Goal: Check status: Check status

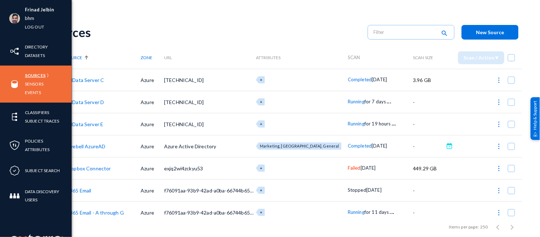
click at [37, 75] on link "Sources" at bounding box center [35, 75] width 21 height 8
click at [33, 84] on link "Sensors" at bounding box center [34, 84] width 19 height 8
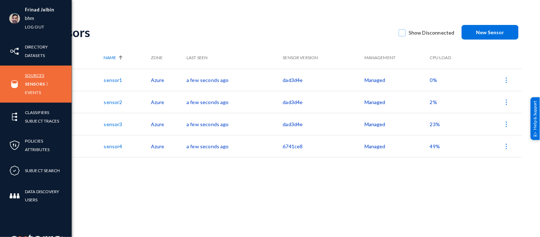
click at [37, 73] on link "Sources" at bounding box center [34, 75] width 19 height 8
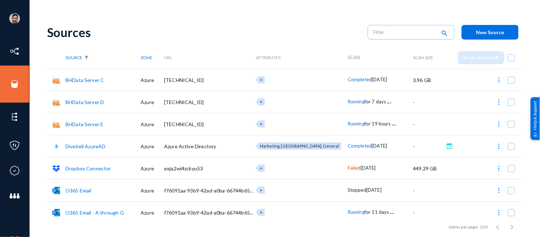
click at [348, 101] on span "Running" at bounding box center [356, 102] width 17 height 6
click at [350, 123] on div at bounding box center [270, 118] width 540 height 237
click at [350, 123] on span "Running" at bounding box center [356, 124] width 17 height 6
click at [321, 33] on div at bounding box center [270, 118] width 540 height 237
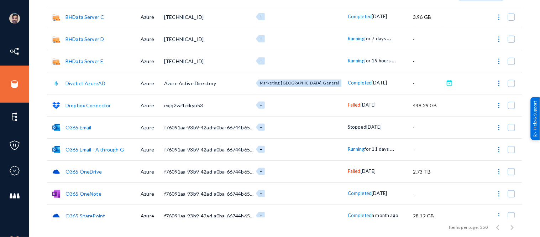
scroll to position [63, 0]
click at [348, 150] on span "Running" at bounding box center [356, 149] width 17 height 6
click at [273, 65] on div at bounding box center [270, 118] width 540 height 237
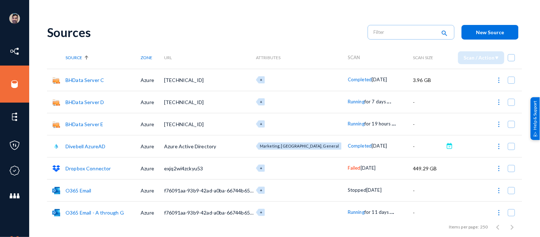
click at [278, 28] on div "Sources" at bounding box center [204, 32] width 314 height 15
